Goal: Task Accomplishment & Management: Manage account settings

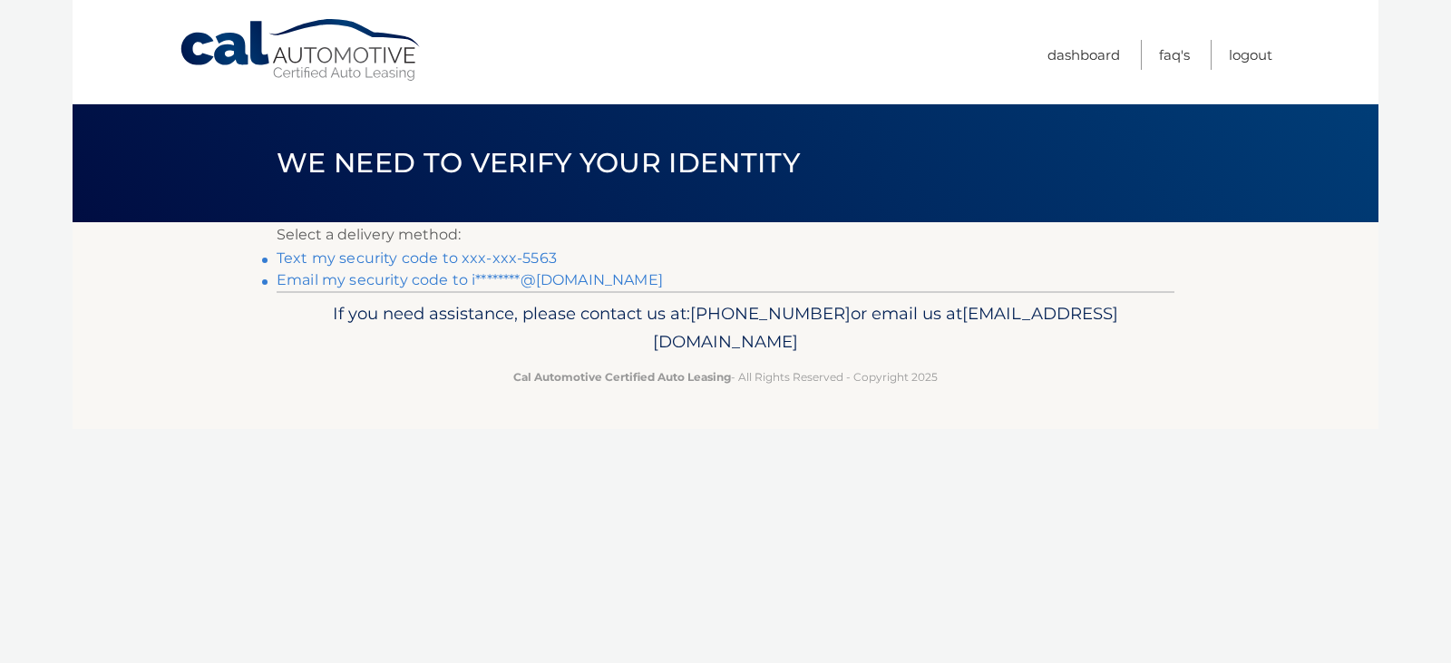
click at [301, 252] on link "Text my security code to xxx-xxx-5563" at bounding box center [417, 257] width 280 height 17
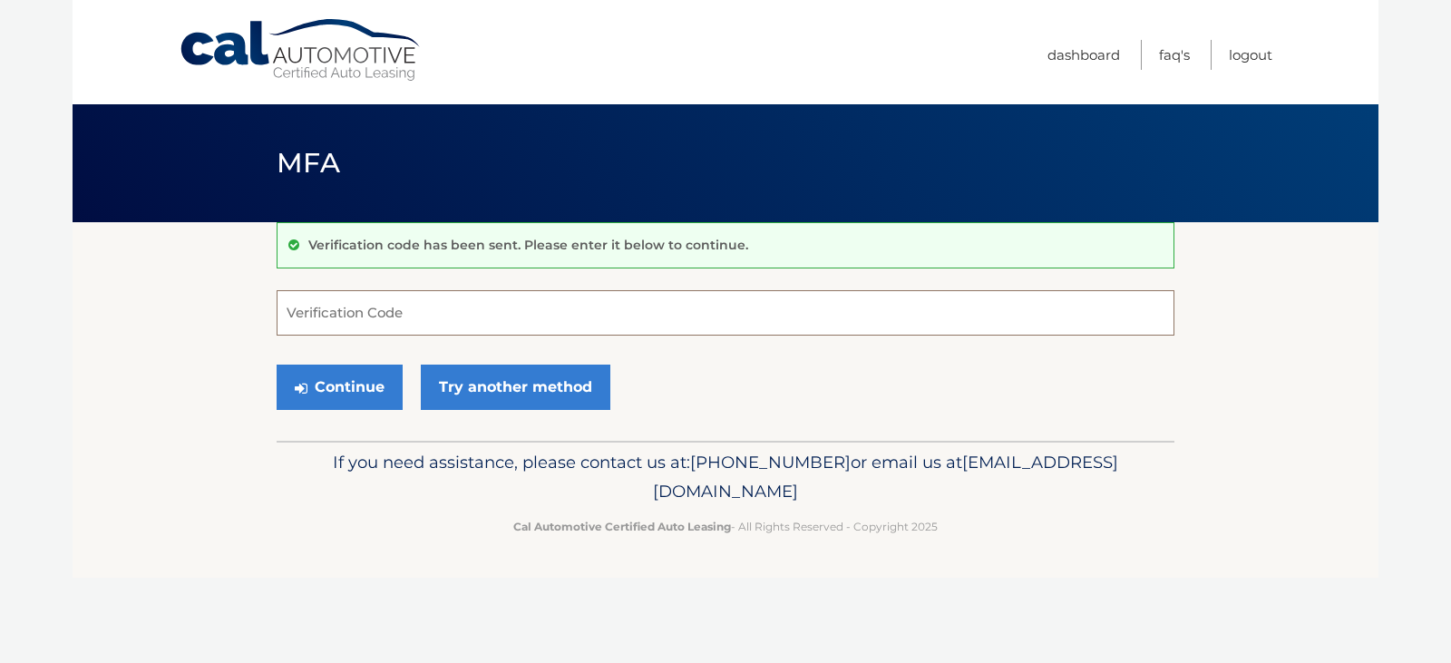
click at [376, 318] on input "Verification Code" at bounding box center [726, 312] width 898 height 45
type input "995226"
click at [330, 386] on button "Continue" at bounding box center [340, 387] width 126 height 45
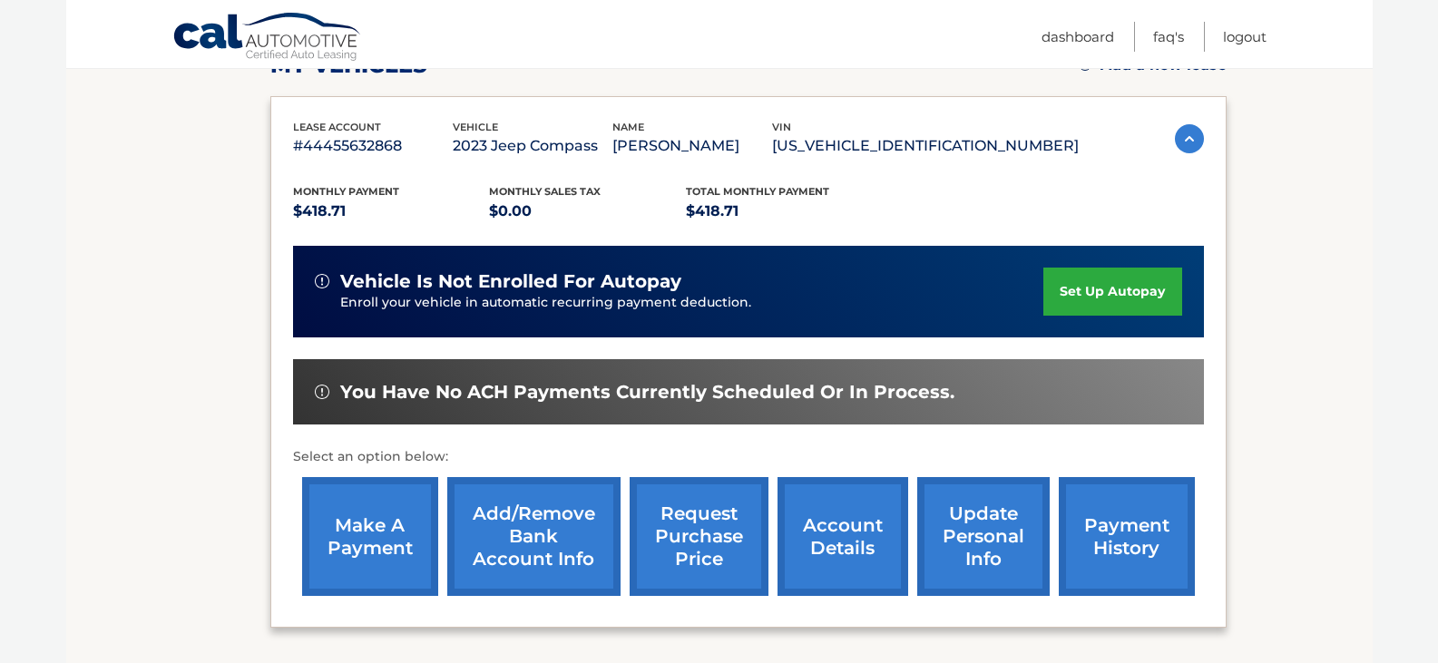
scroll to position [350, 0]
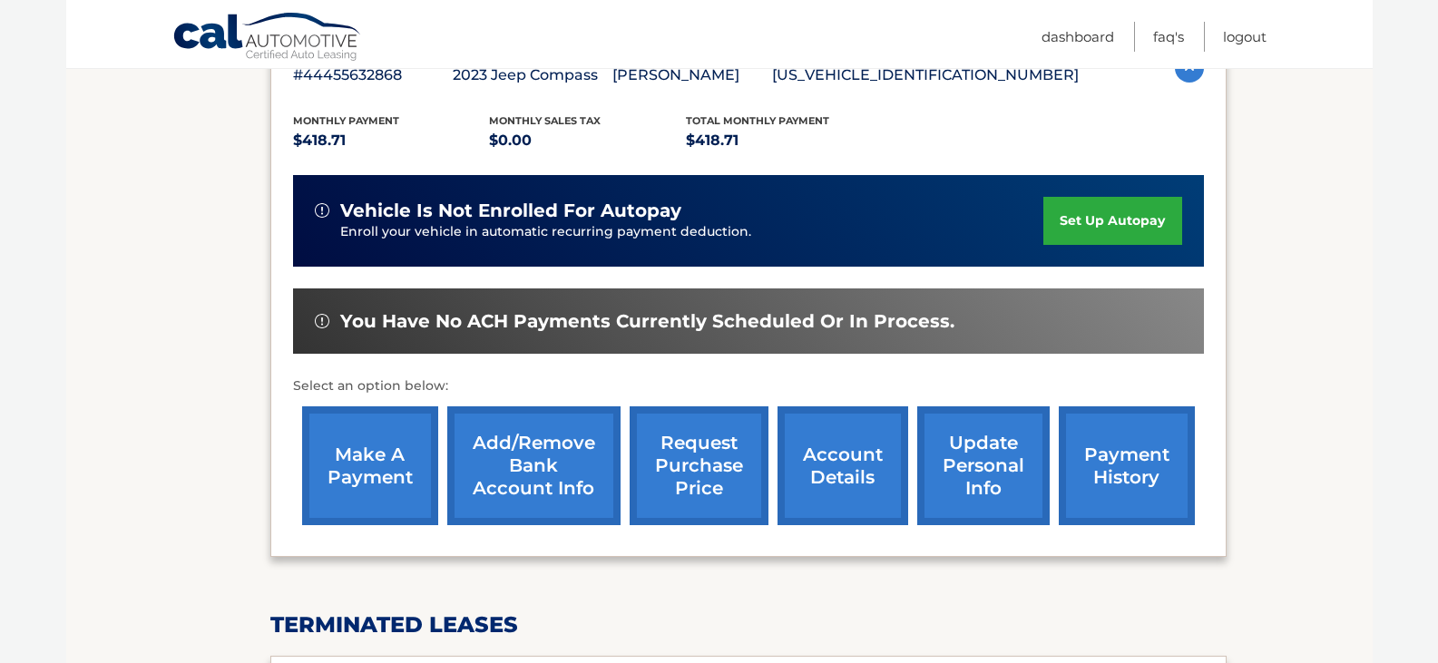
click at [361, 454] on link "make a payment" at bounding box center [370, 465] width 136 height 119
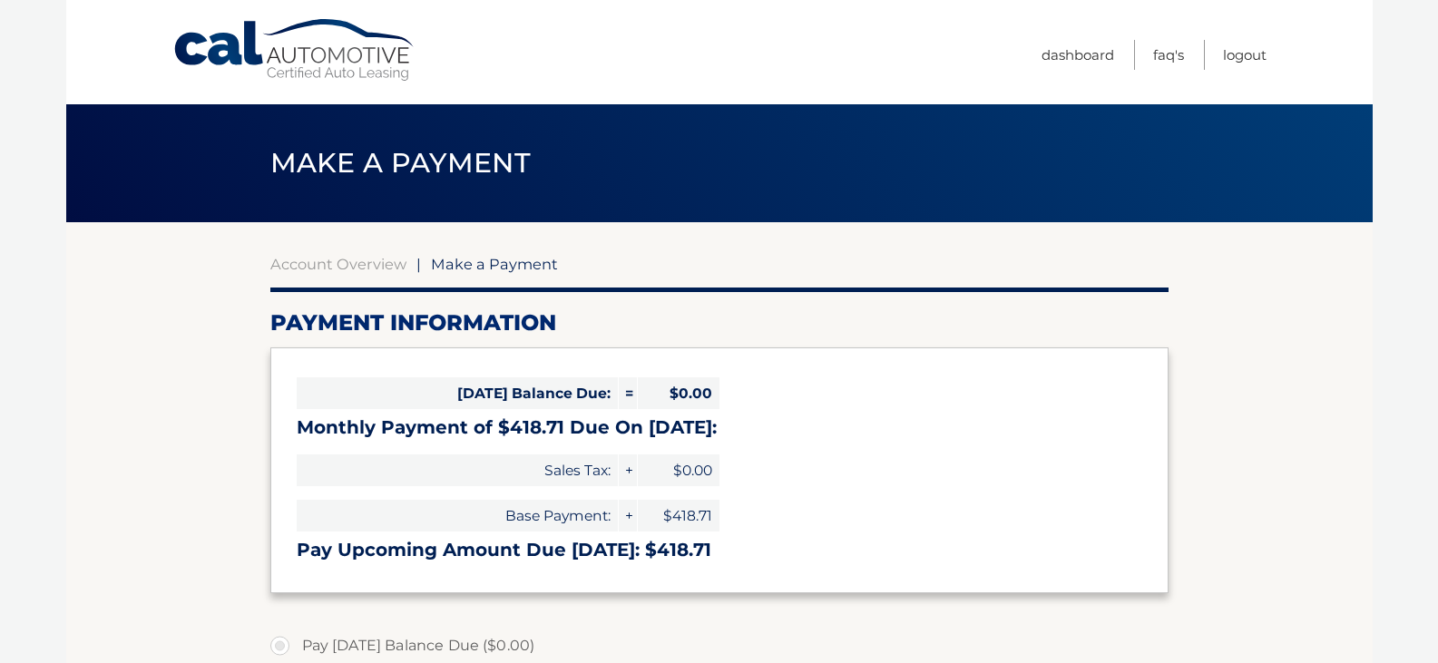
select select "ZjE1ODZjZjAtOGE1MS00YTM1LThlN2QtYjcxMzRiODAxMjIx"
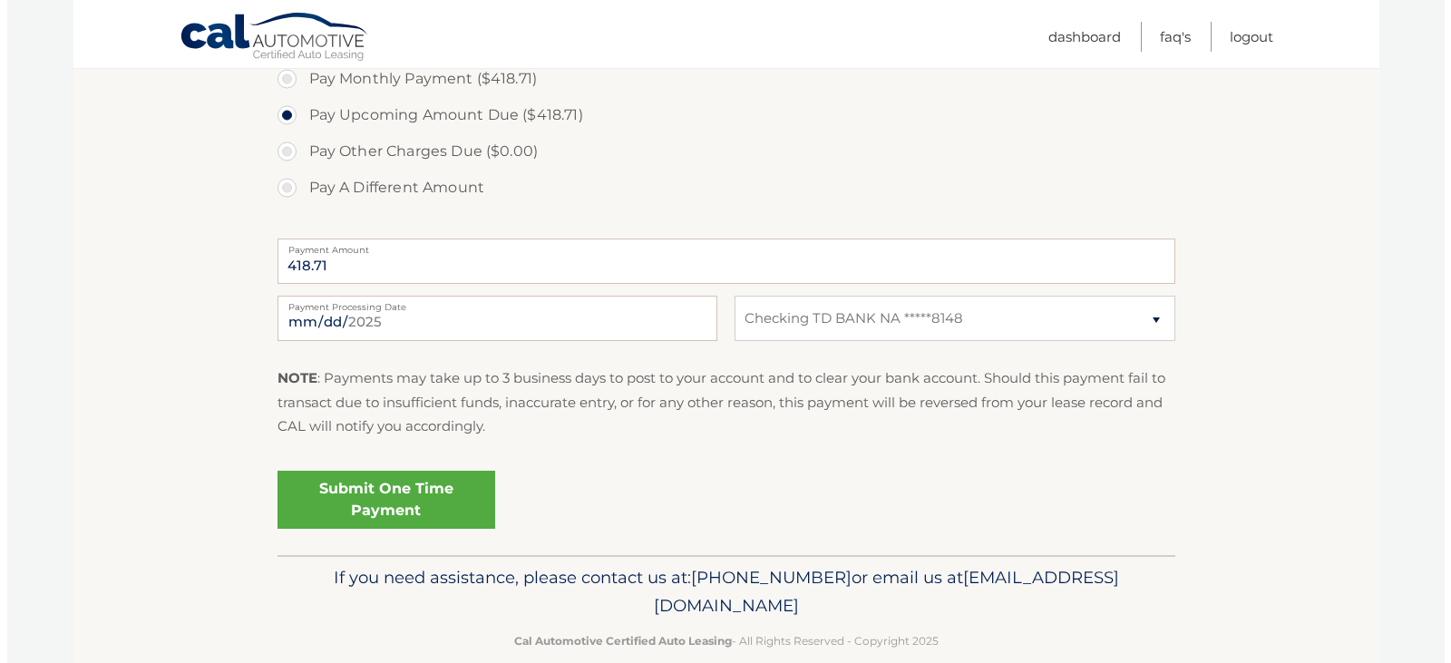
scroll to position [610, 0]
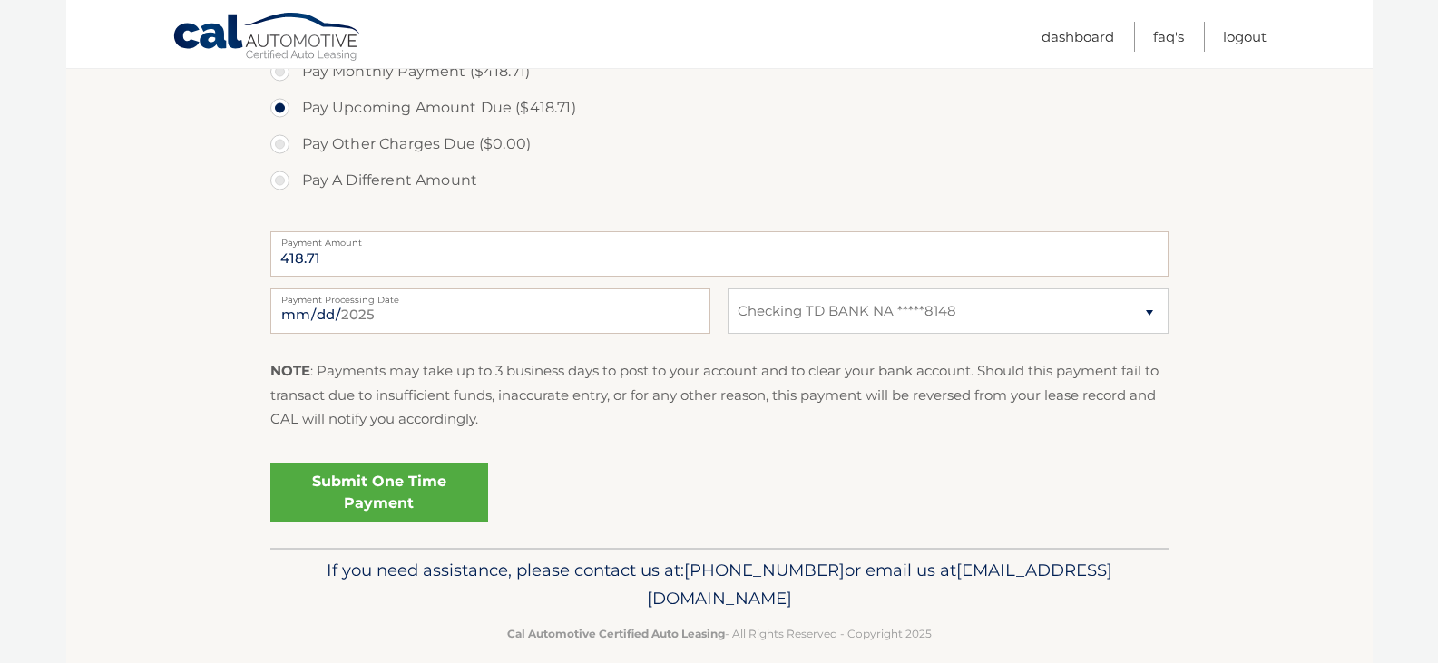
click at [378, 486] on link "Submit One Time Payment" at bounding box center [379, 493] width 218 height 58
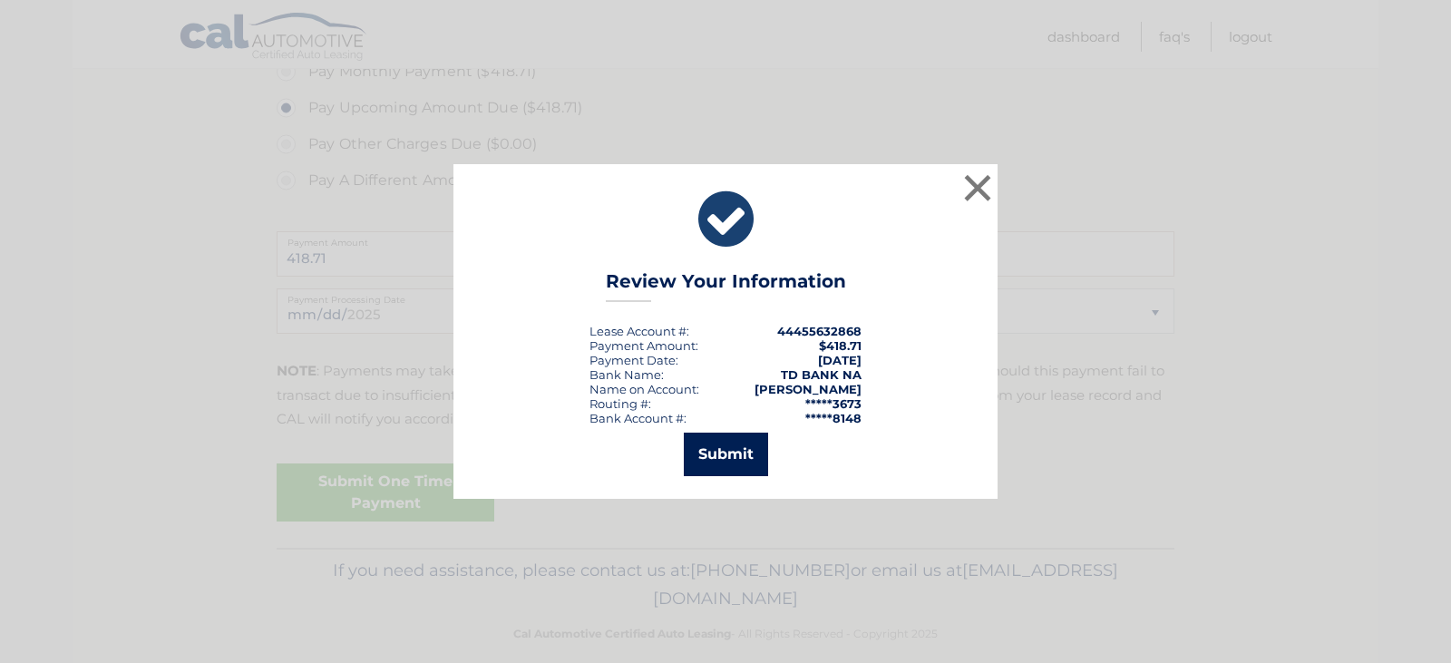
click at [728, 463] on button "Submit" at bounding box center [726, 455] width 84 height 44
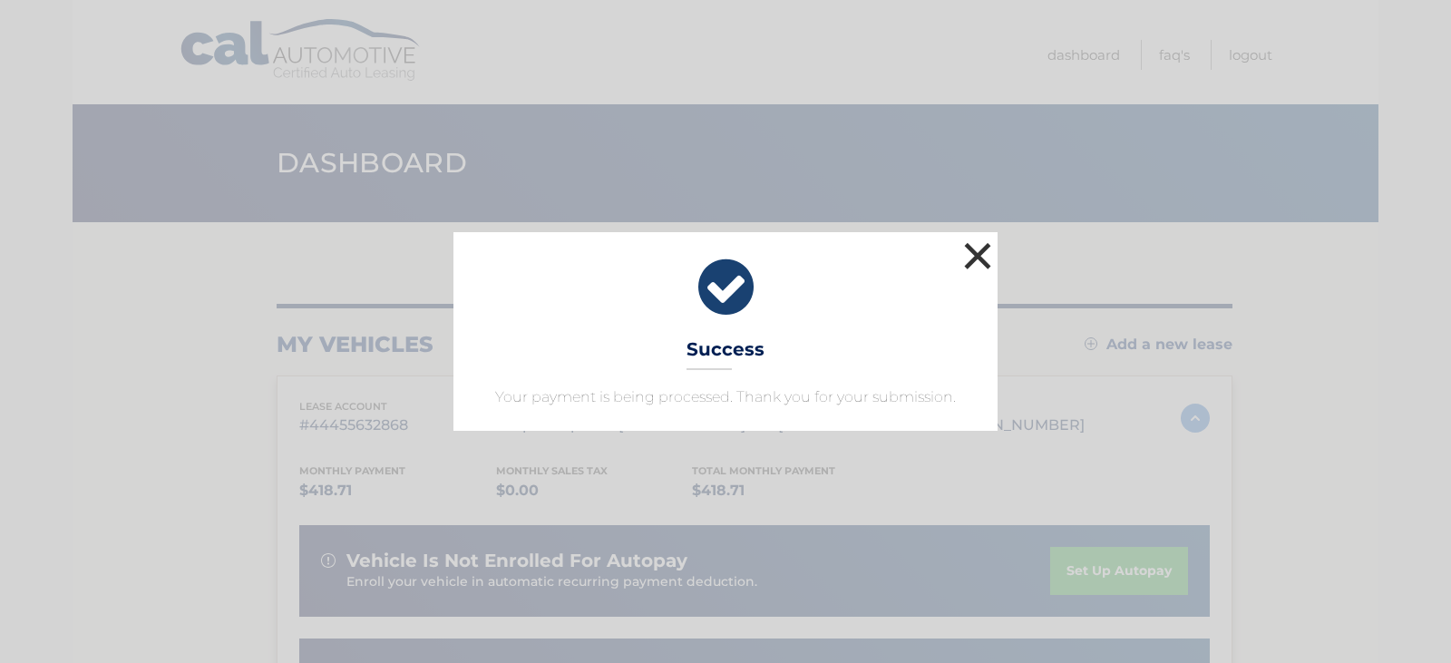
click at [970, 253] on button "×" at bounding box center [978, 256] width 36 height 36
